Goal: Information Seeking & Learning: Check status

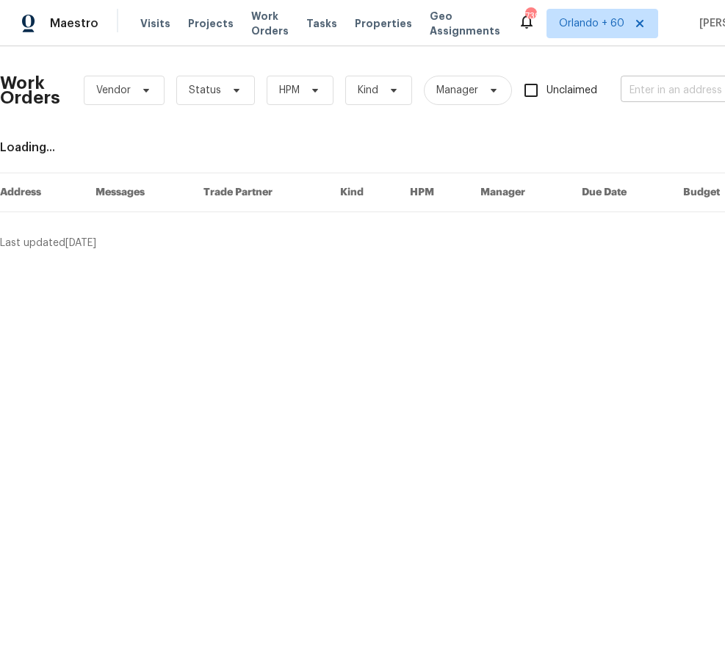
click at [636, 89] on input "text" at bounding box center [694, 90] width 147 height 23
paste input "[STREET_ADDRESS]"
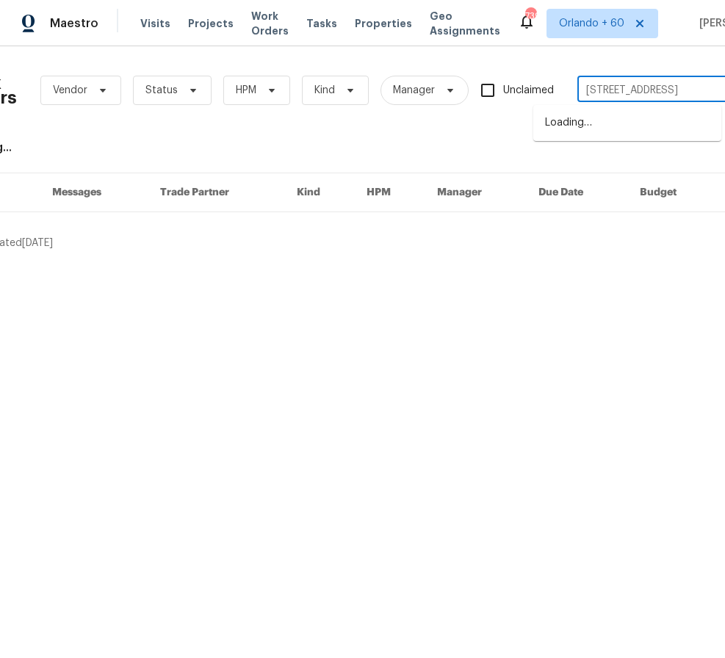
type input "[STREET_ADDRESS]"
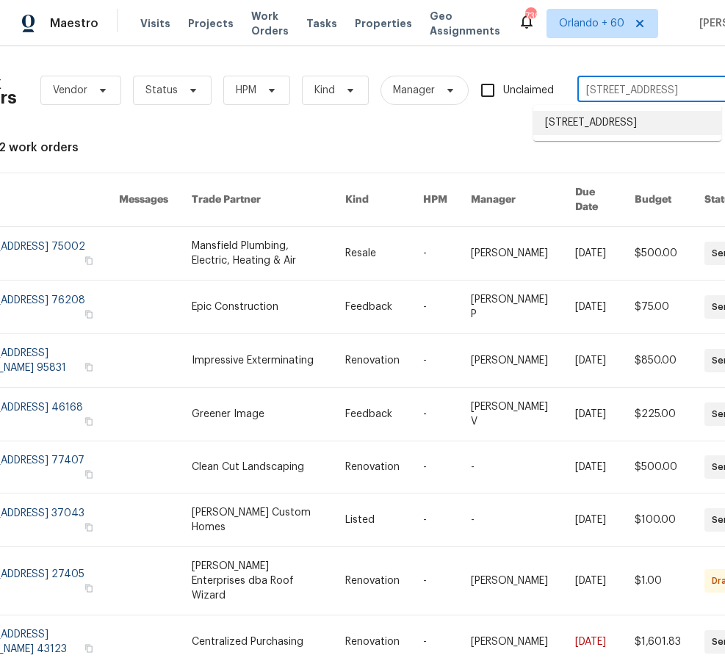
click at [630, 124] on li "[STREET_ADDRESS]" at bounding box center [628, 123] width 188 height 24
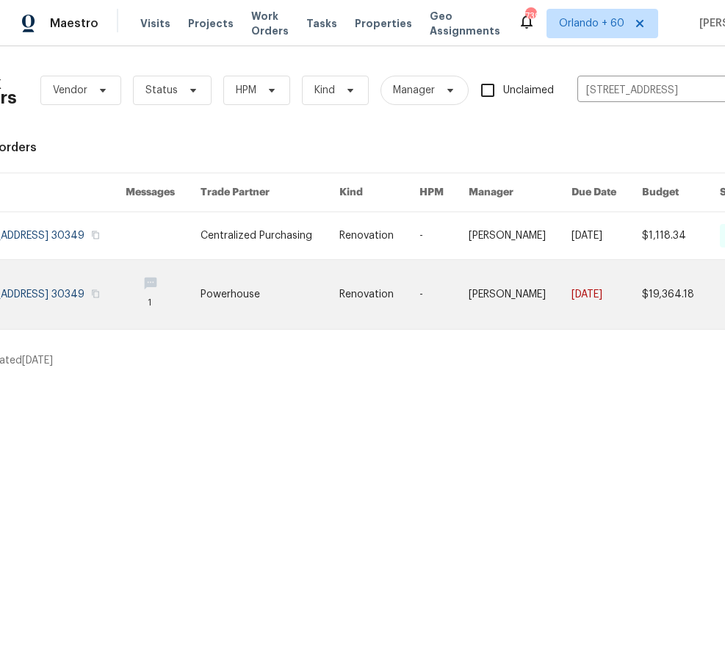
click at [284, 308] on link at bounding box center [270, 294] width 139 height 69
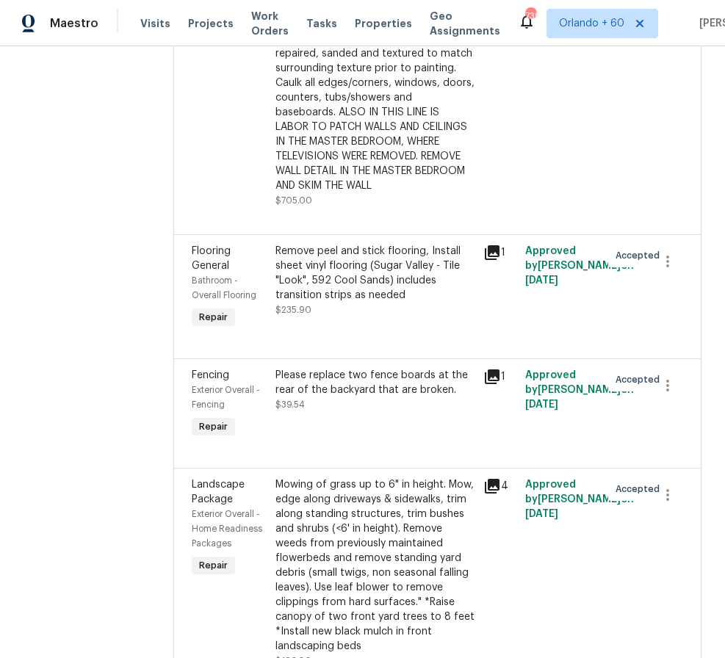
scroll to position [2820, 0]
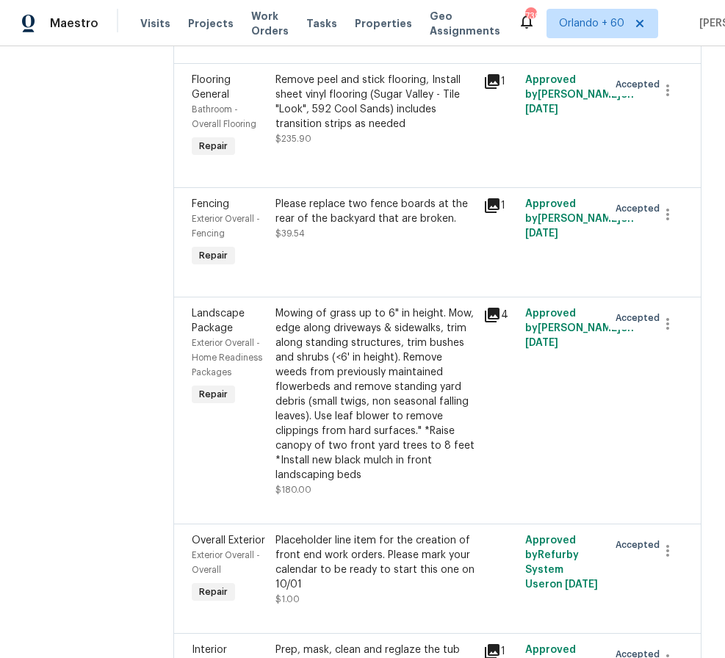
click at [413, 226] on div "Please replace two fence boards at the rear of the backyard that are broken." at bounding box center [376, 211] width 200 height 29
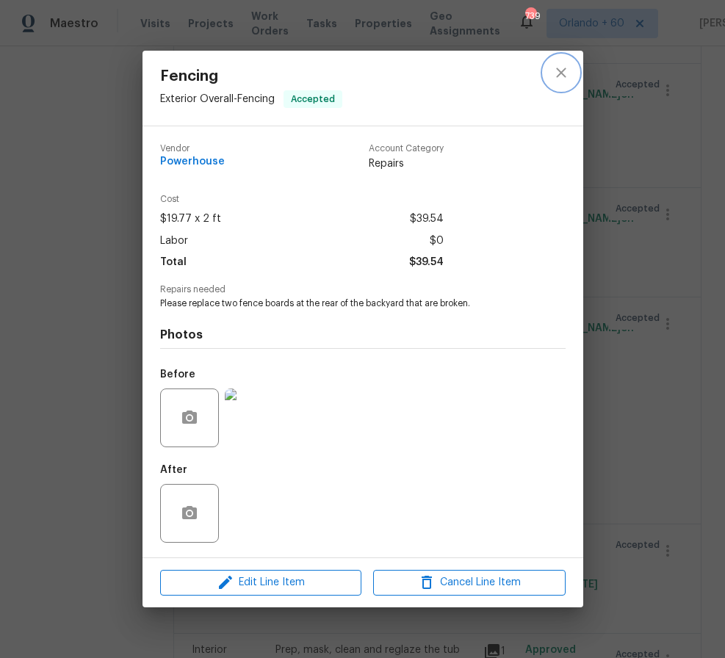
click at [561, 74] on icon "close" at bounding box center [562, 73] width 18 height 18
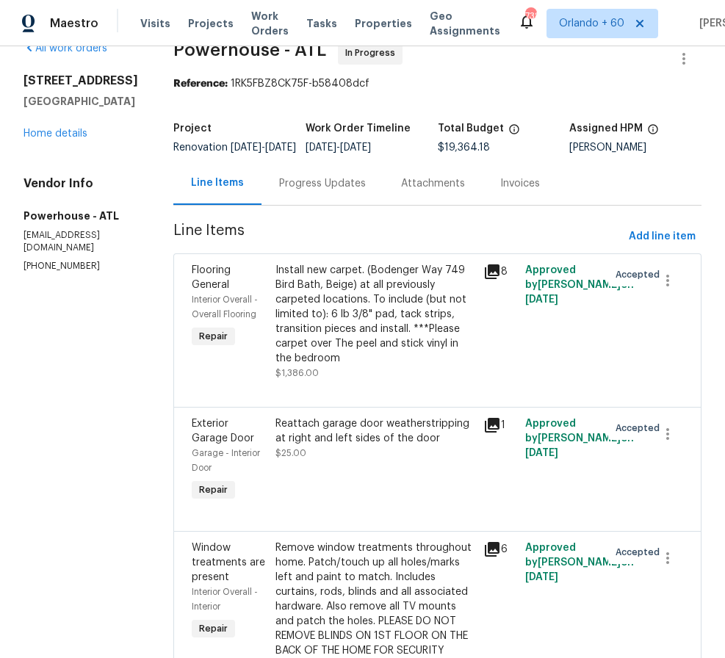
scroll to position [0, 0]
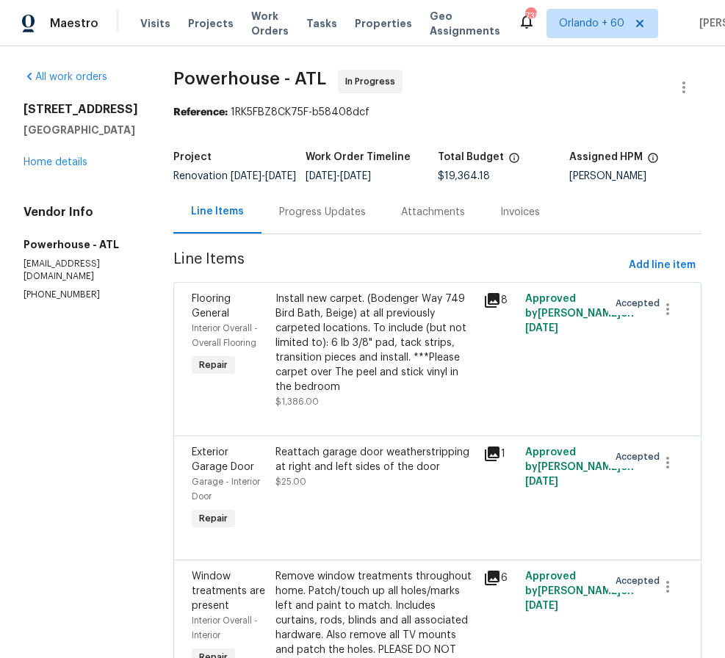
click at [97, 171] on div "All work orders [STREET_ADDRESS] Home details Vendor Info Powerhouse - ATL [EMA…" at bounding box center [81, 185] width 115 height 231
click at [49, 171] on div "All work orders [STREET_ADDRESS] Home details Vendor Info Powerhouse - ATL [EMA…" at bounding box center [81, 185] width 115 height 231
click at [59, 161] on link "Home details" at bounding box center [56, 162] width 64 height 10
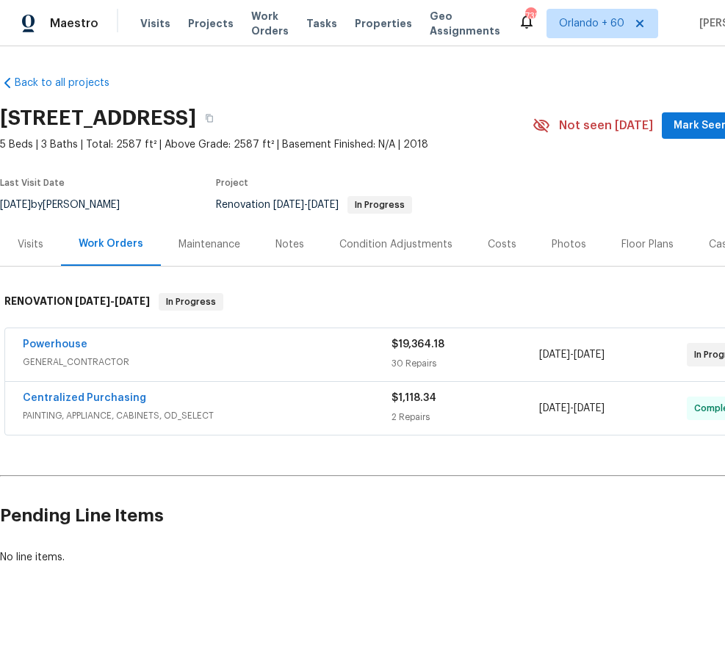
click at [295, 482] on h2 "Pending Line Items" at bounding box center [370, 516] width 740 height 68
click at [284, 248] on div "Notes" at bounding box center [290, 244] width 29 height 15
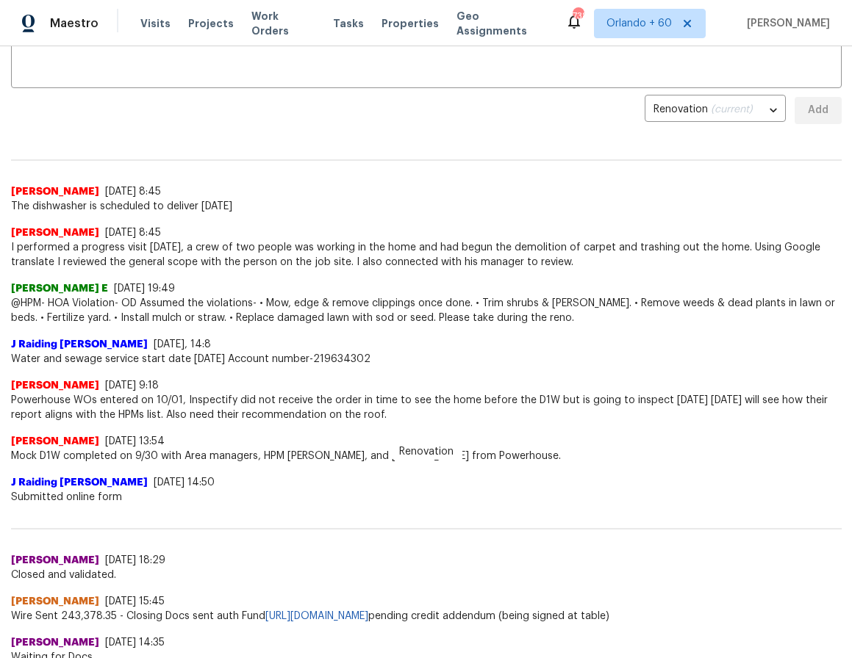
scroll to position [296, 0]
